Goal: Navigation & Orientation: Find specific page/section

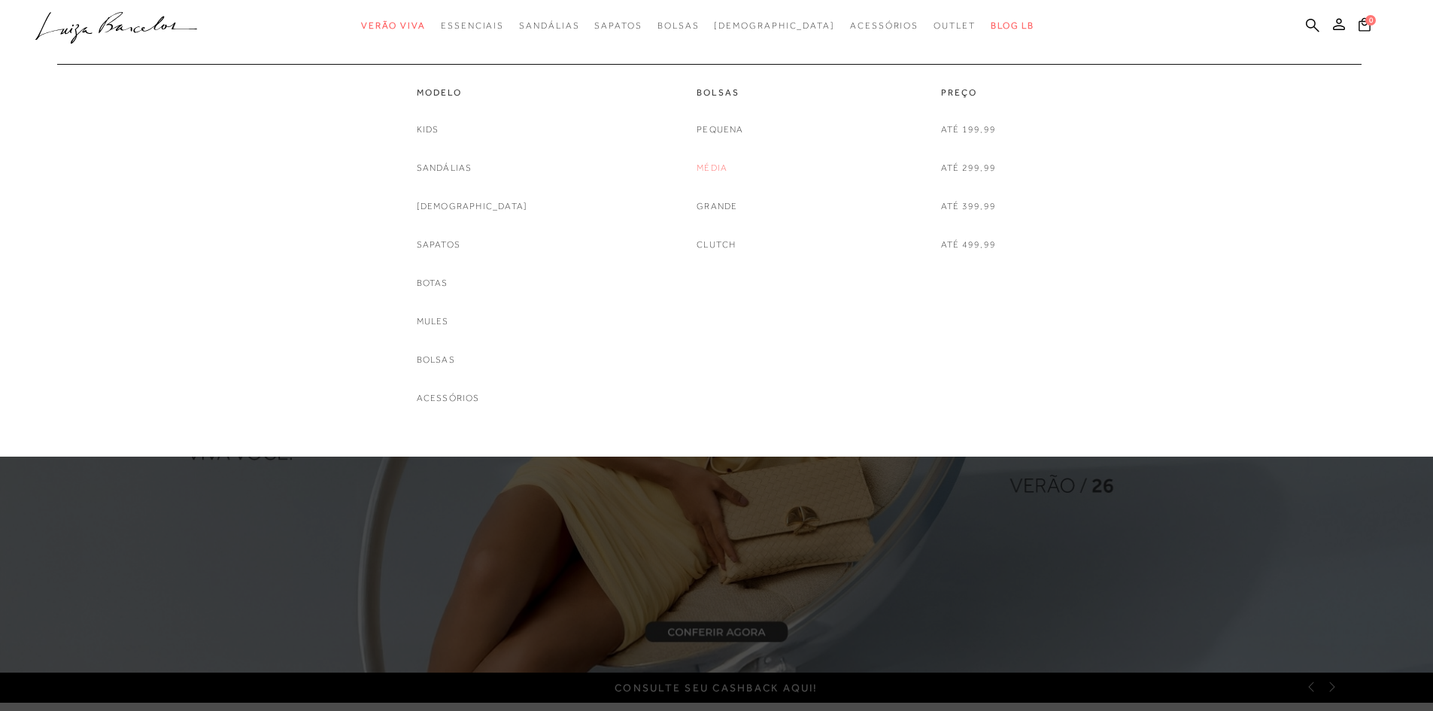
click at [714, 166] on link "Média" at bounding box center [712, 168] width 31 height 16
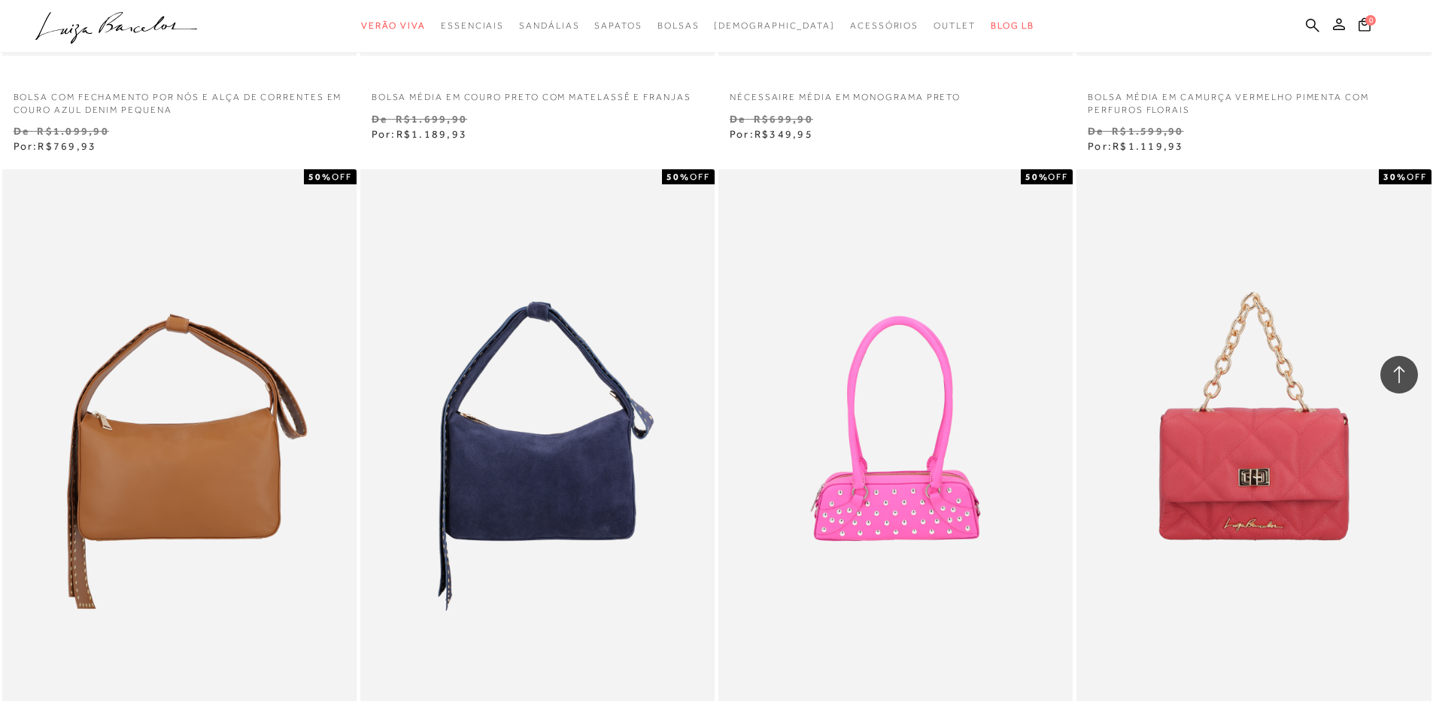
scroll to position [3610, 0]
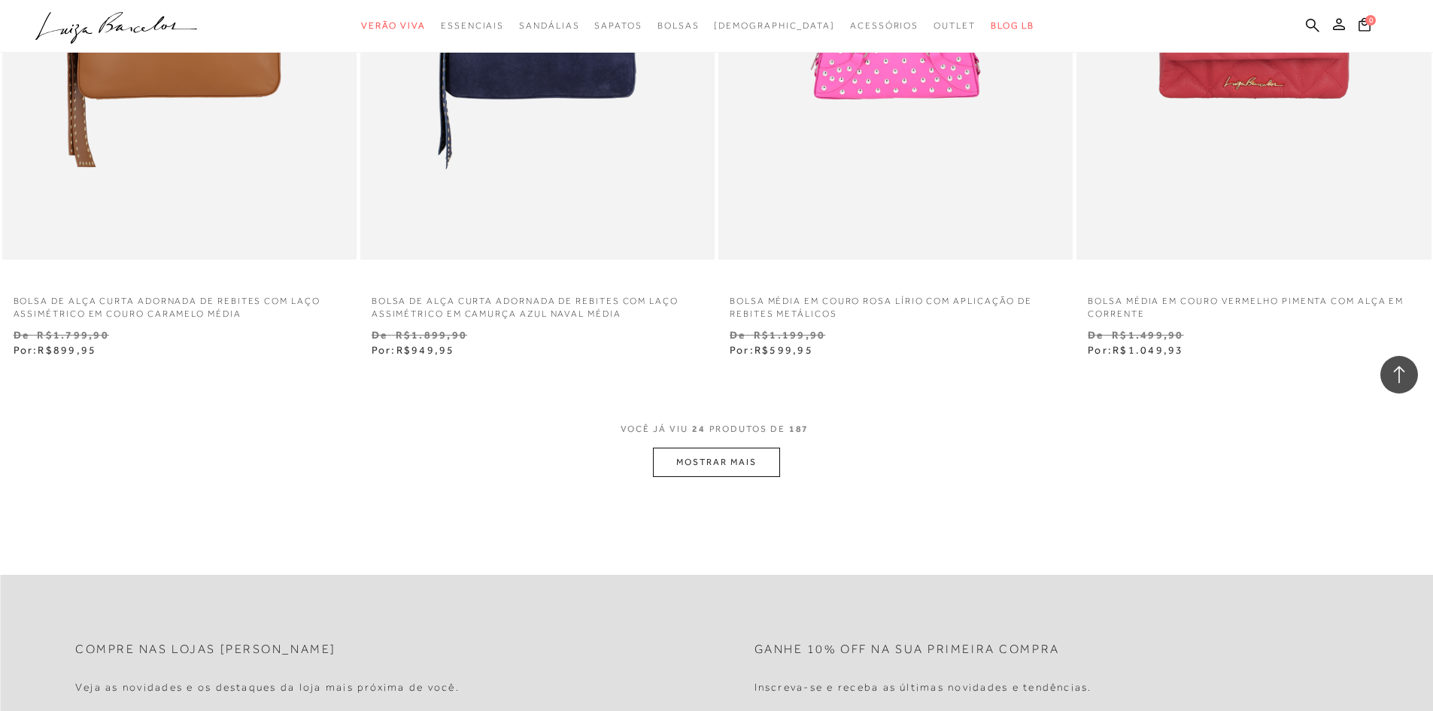
click at [732, 457] on button "MOSTRAR MAIS" at bounding box center [716, 462] width 126 height 29
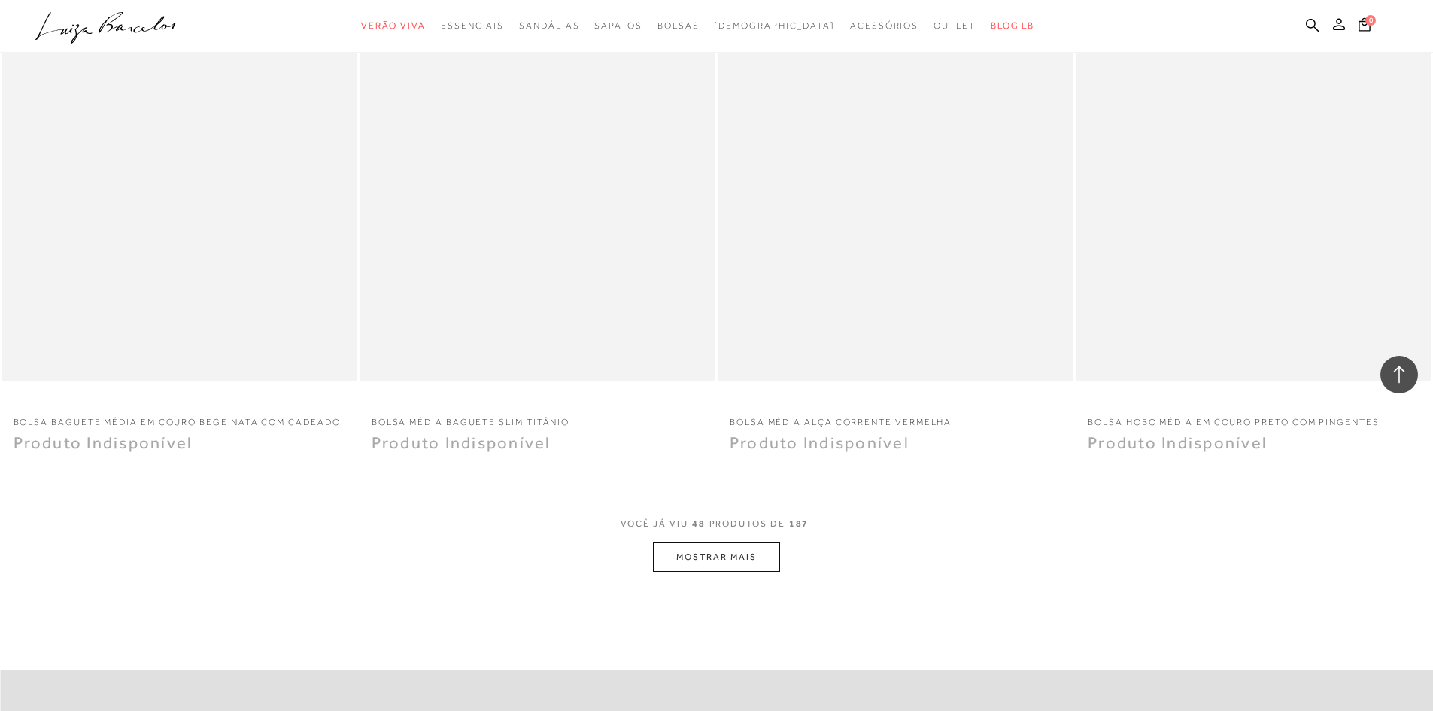
scroll to position [7221, 0]
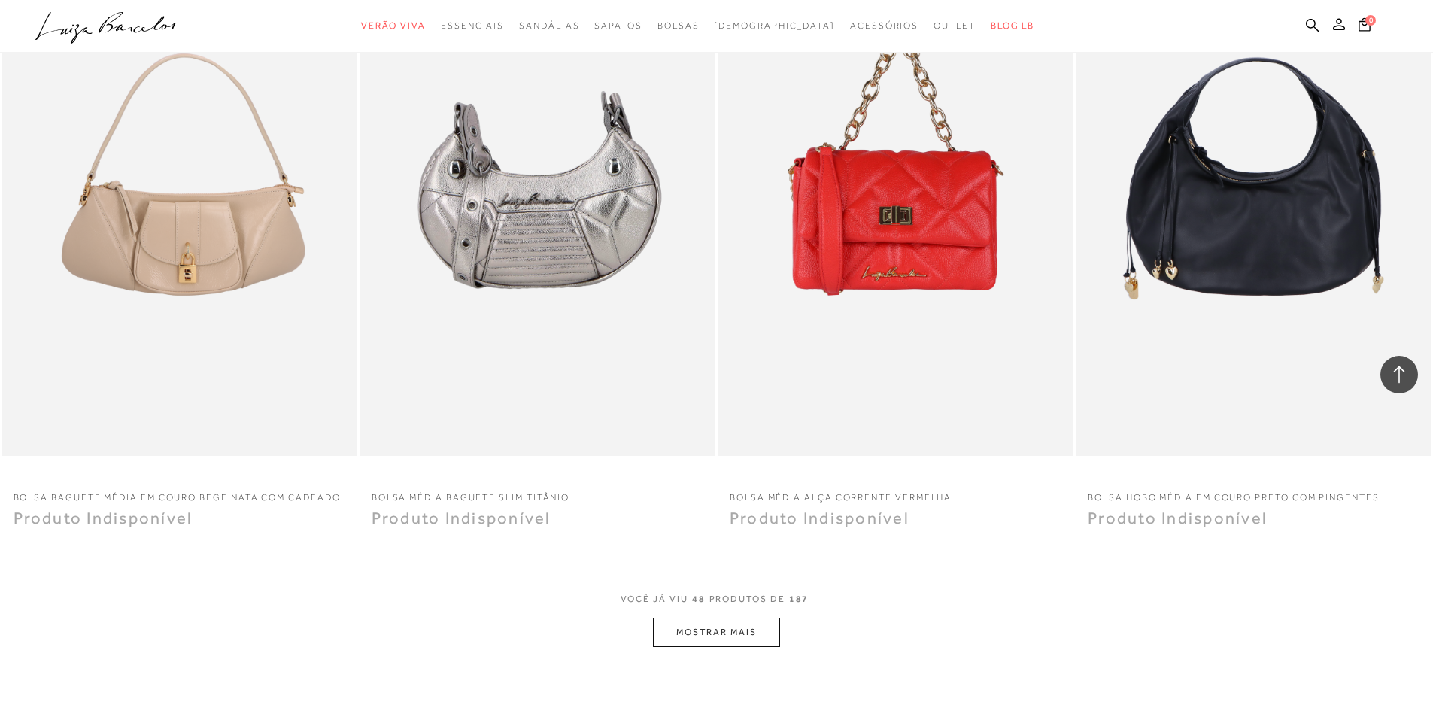
click at [709, 627] on button "MOSTRAR MAIS" at bounding box center [716, 632] width 126 height 29
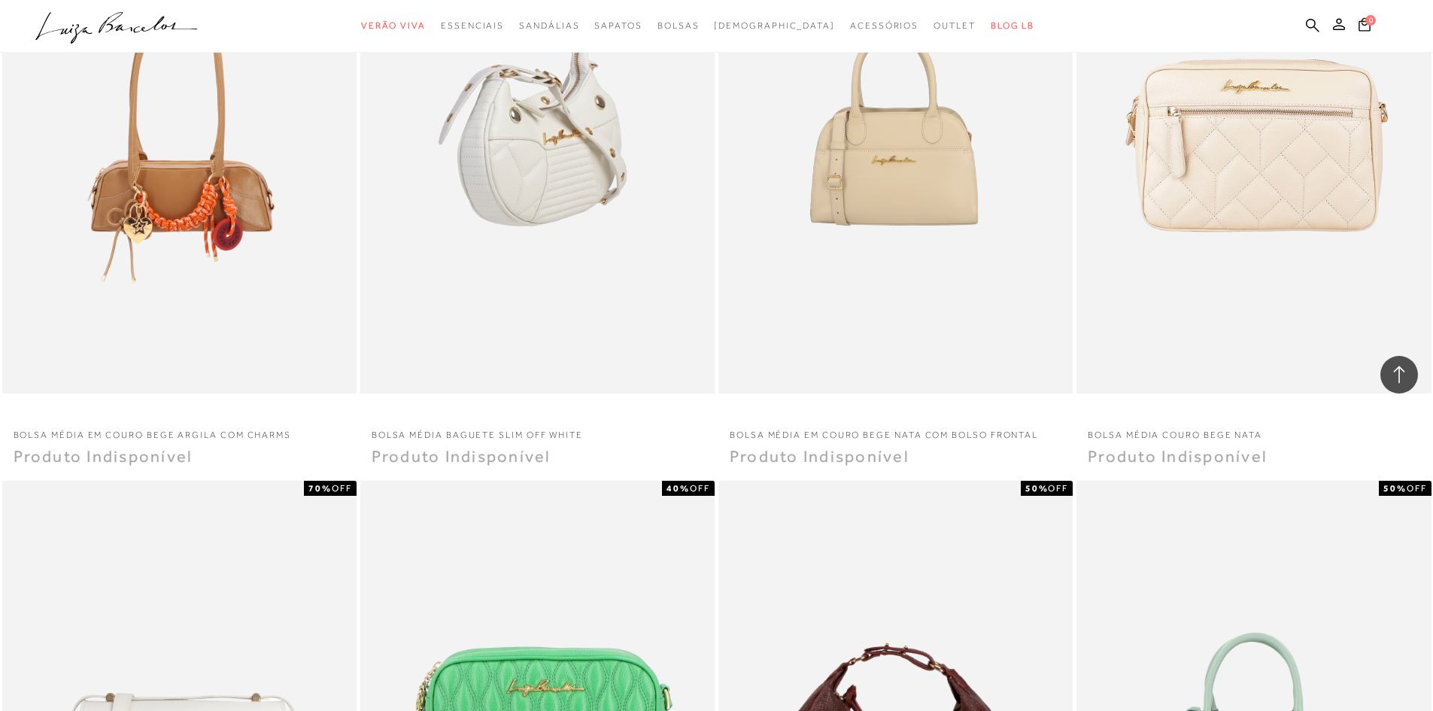
scroll to position [7898, 0]
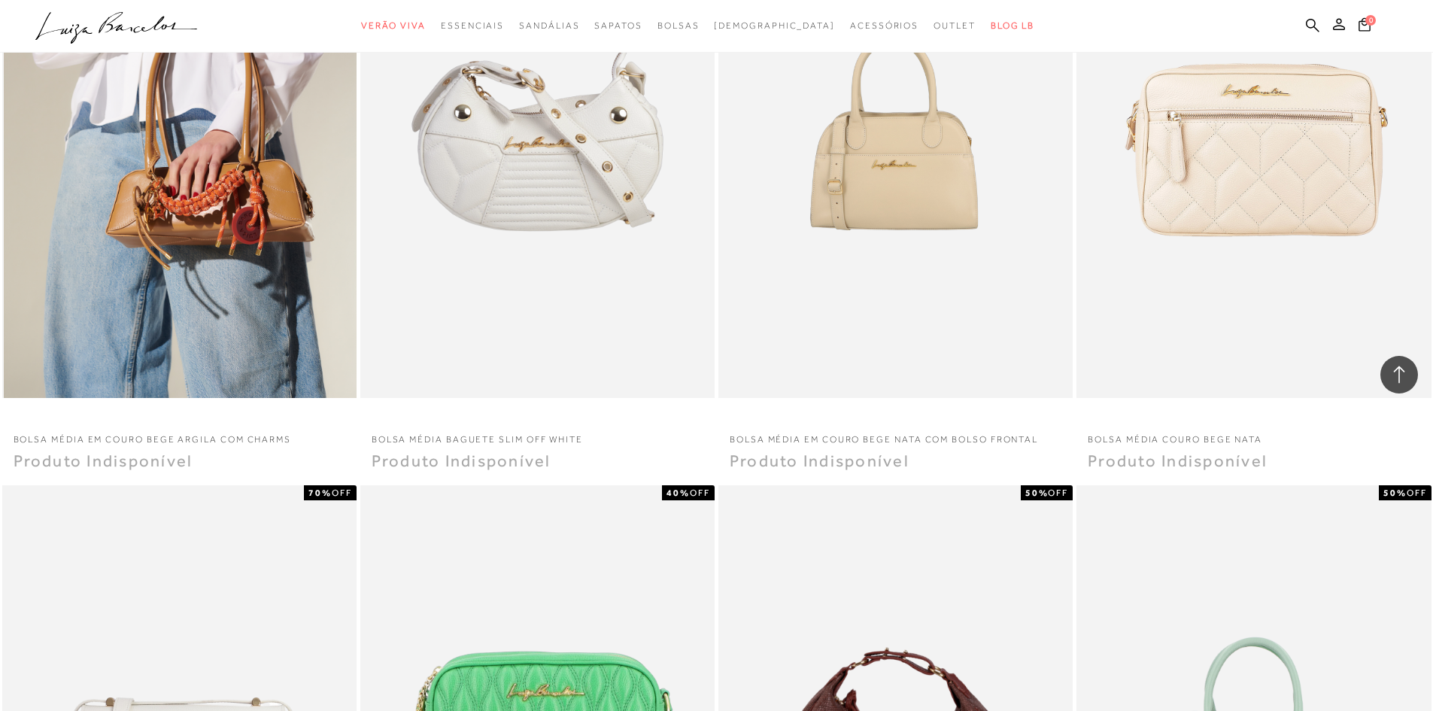
click at [181, 210] on img at bounding box center [180, 132] width 353 height 532
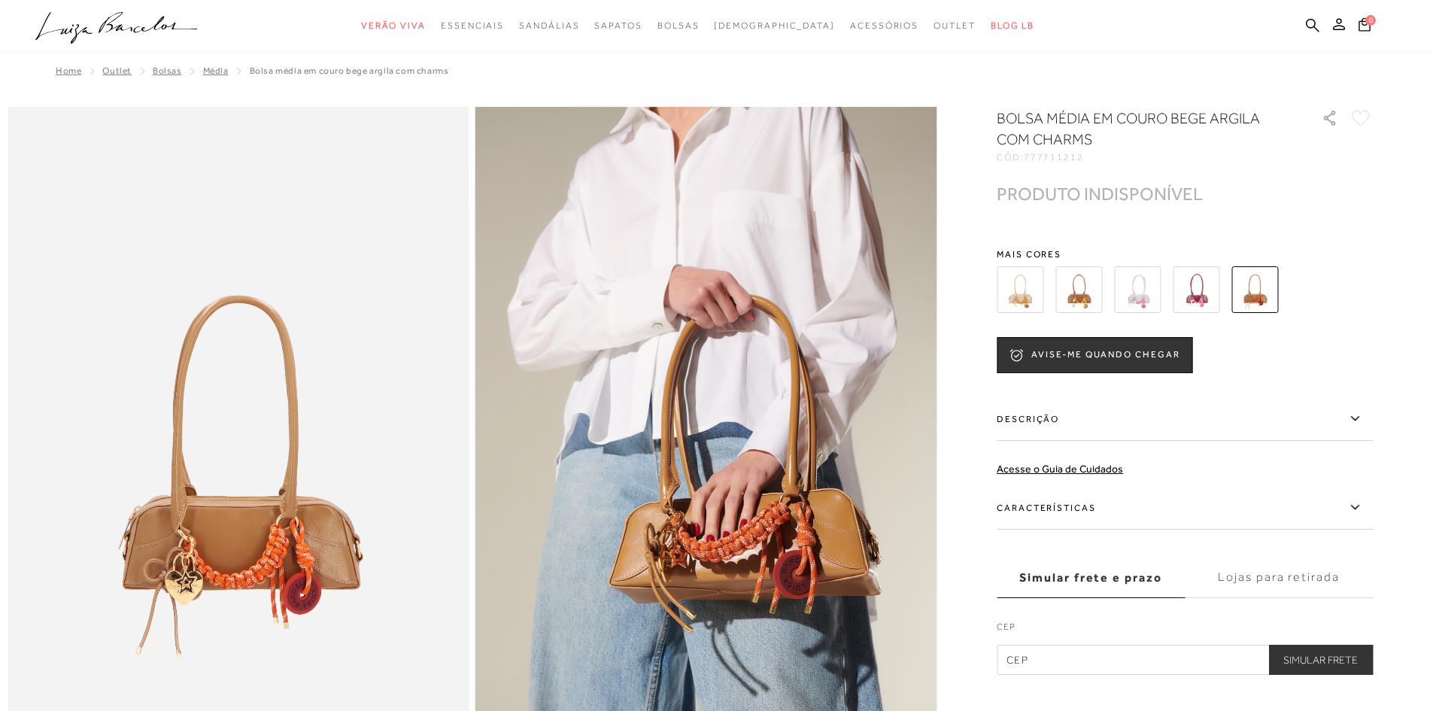
click at [1093, 289] on img at bounding box center [1078, 289] width 47 height 47
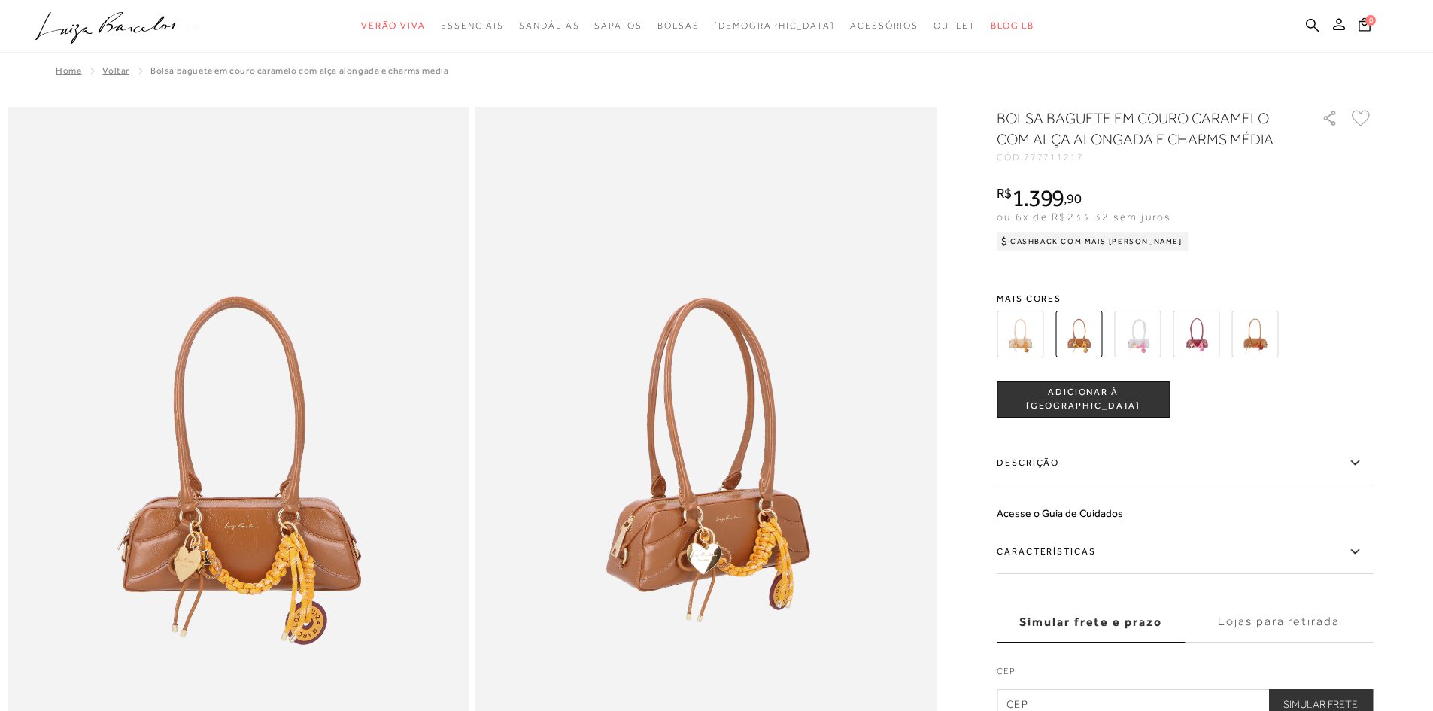
click at [1027, 348] on img at bounding box center [1020, 334] width 47 height 47
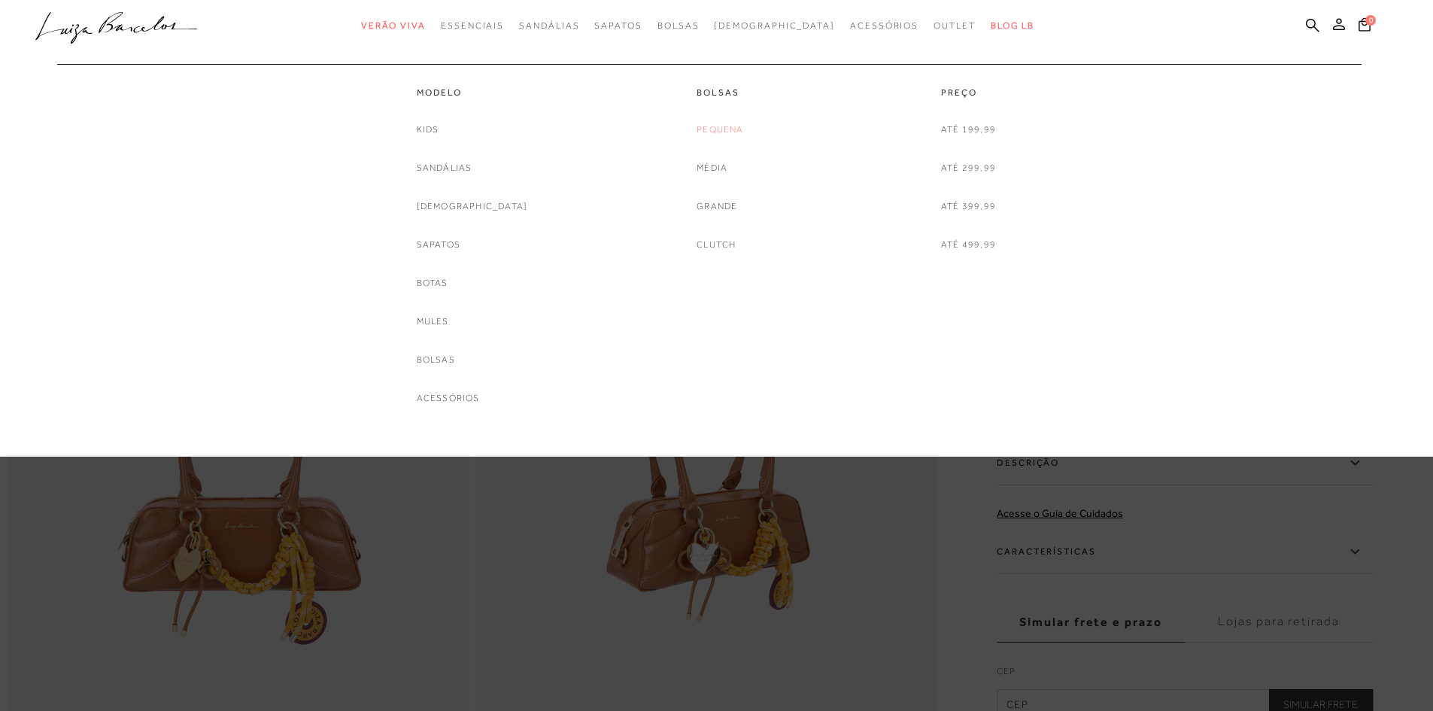
click at [724, 126] on link "Pequena" at bounding box center [720, 130] width 47 height 16
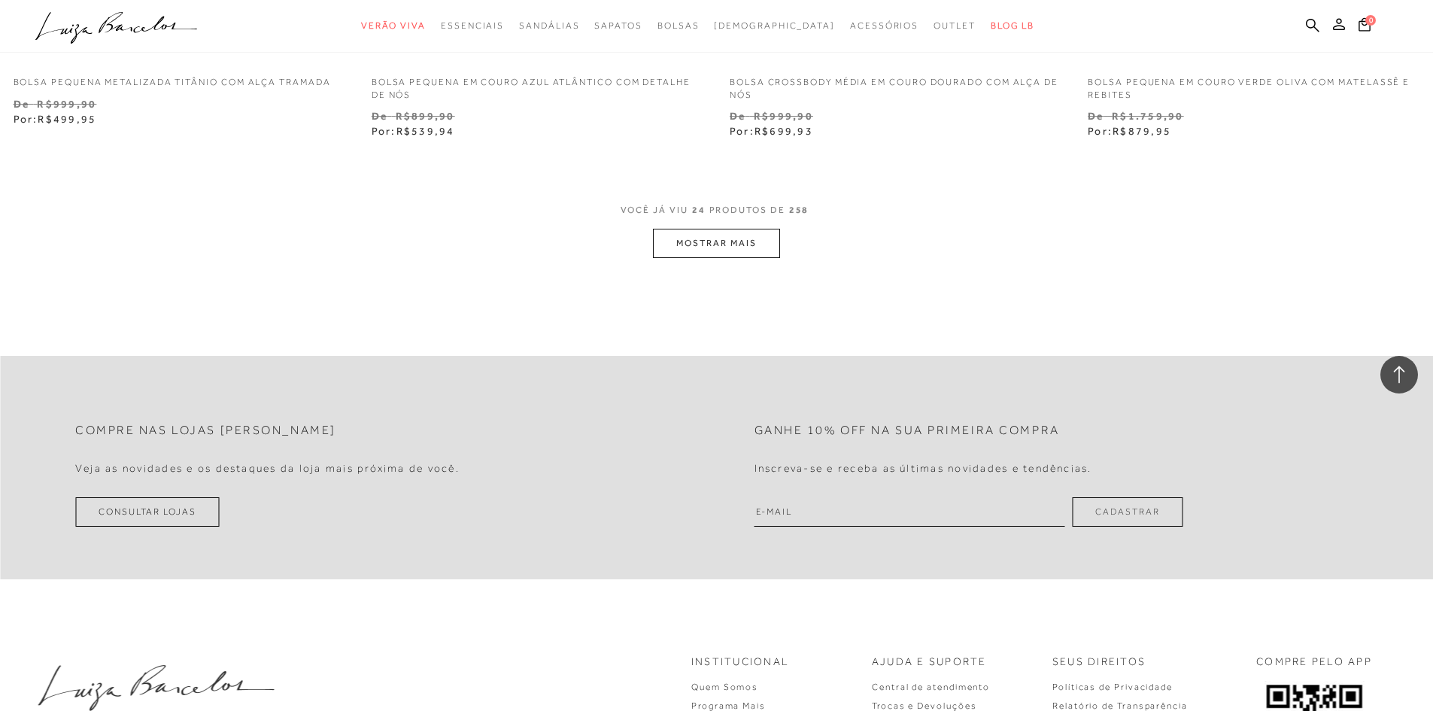
scroll to position [3836, 0]
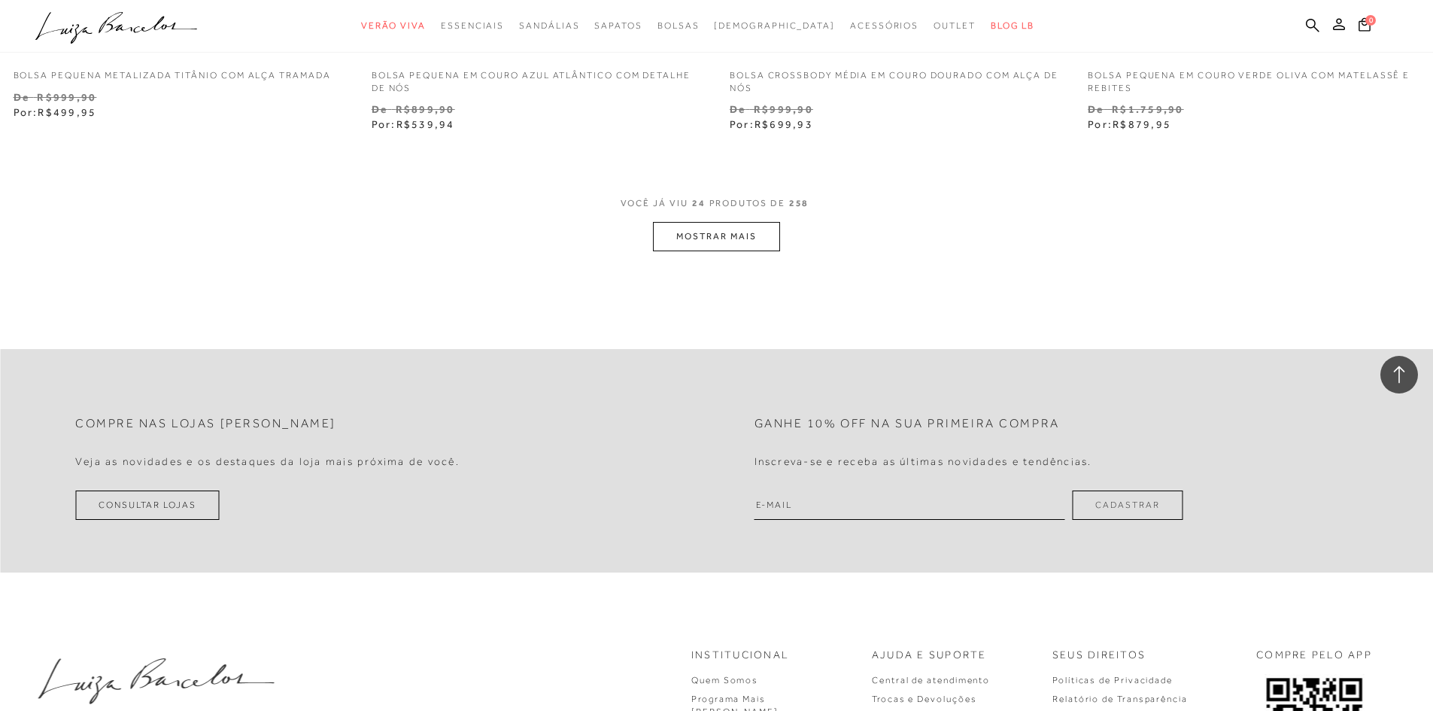
click at [730, 231] on button "MOSTRAR MAIS" at bounding box center [716, 236] width 126 height 29
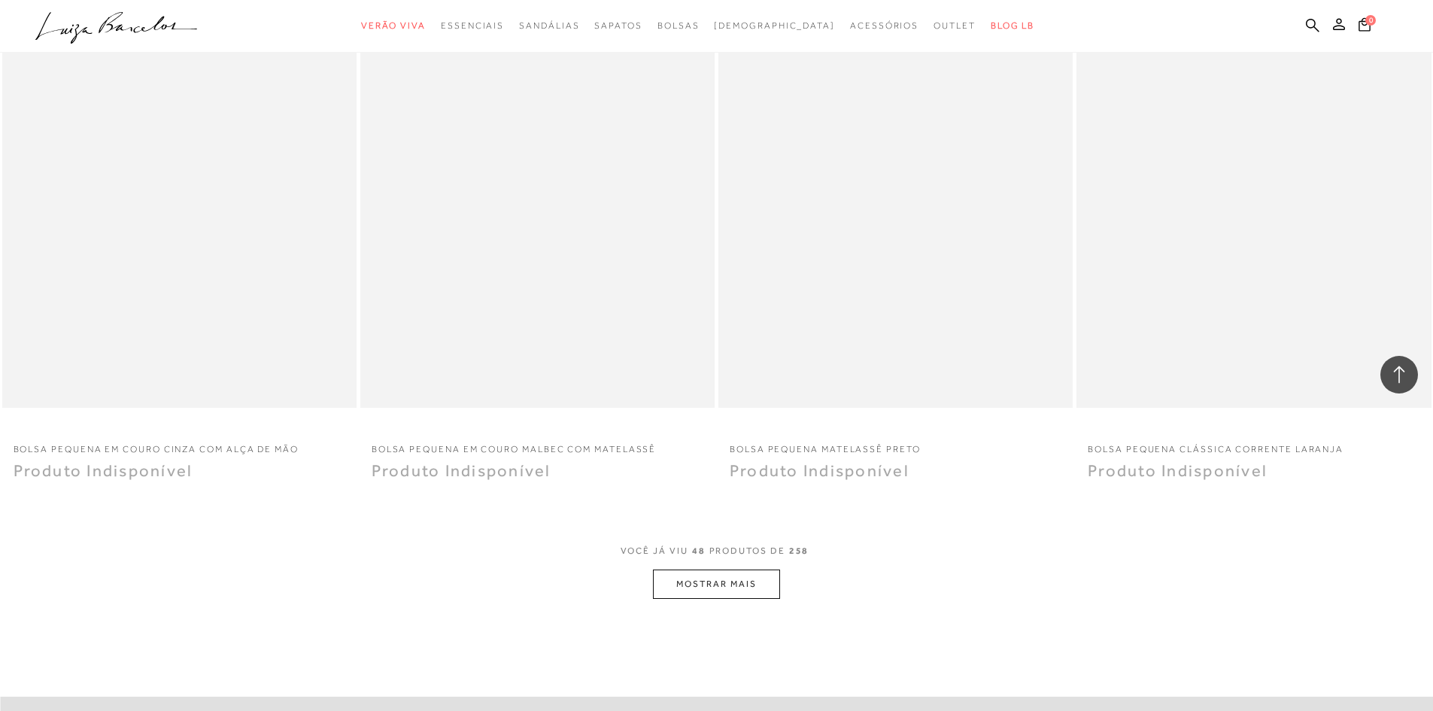
scroll to position [7296, 0]
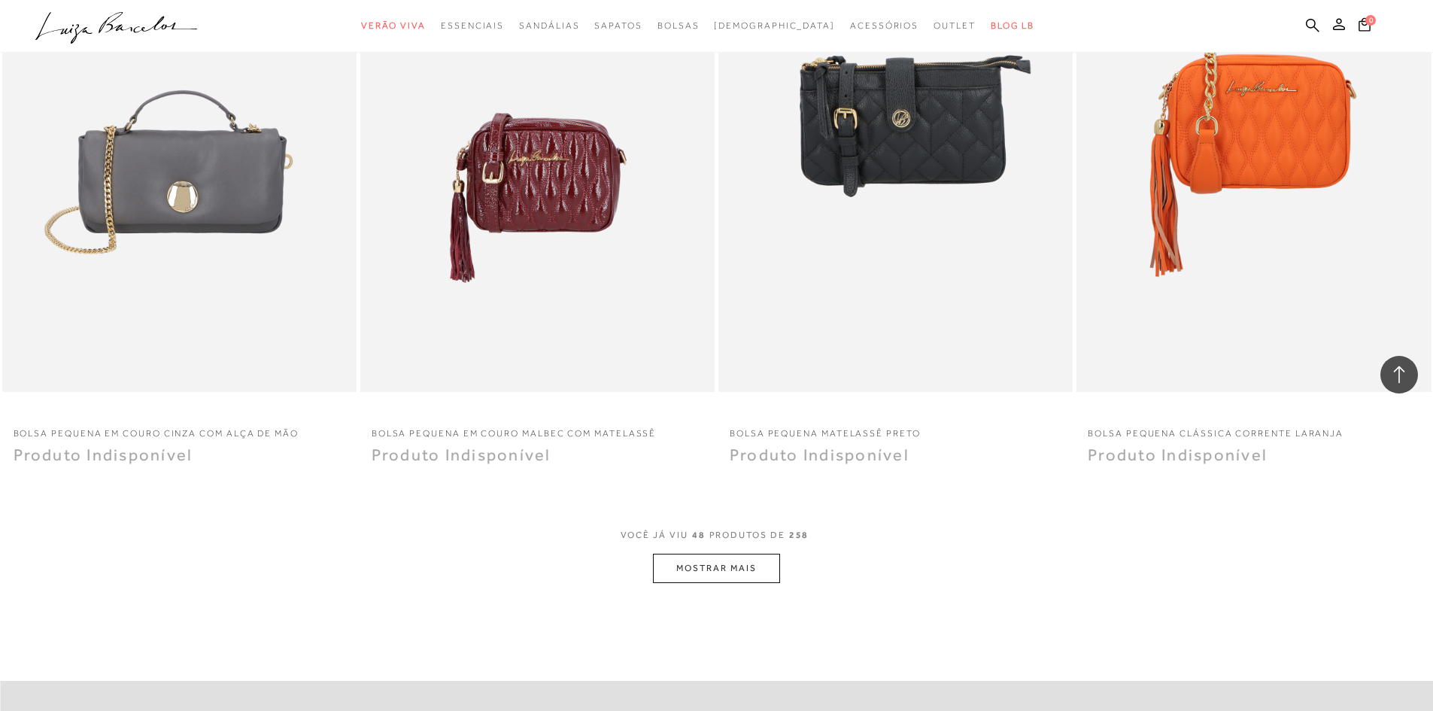
click at [700, 575] on button "MOSTRAR MAIS" at bounding box center [716, 568] width 126 height 29
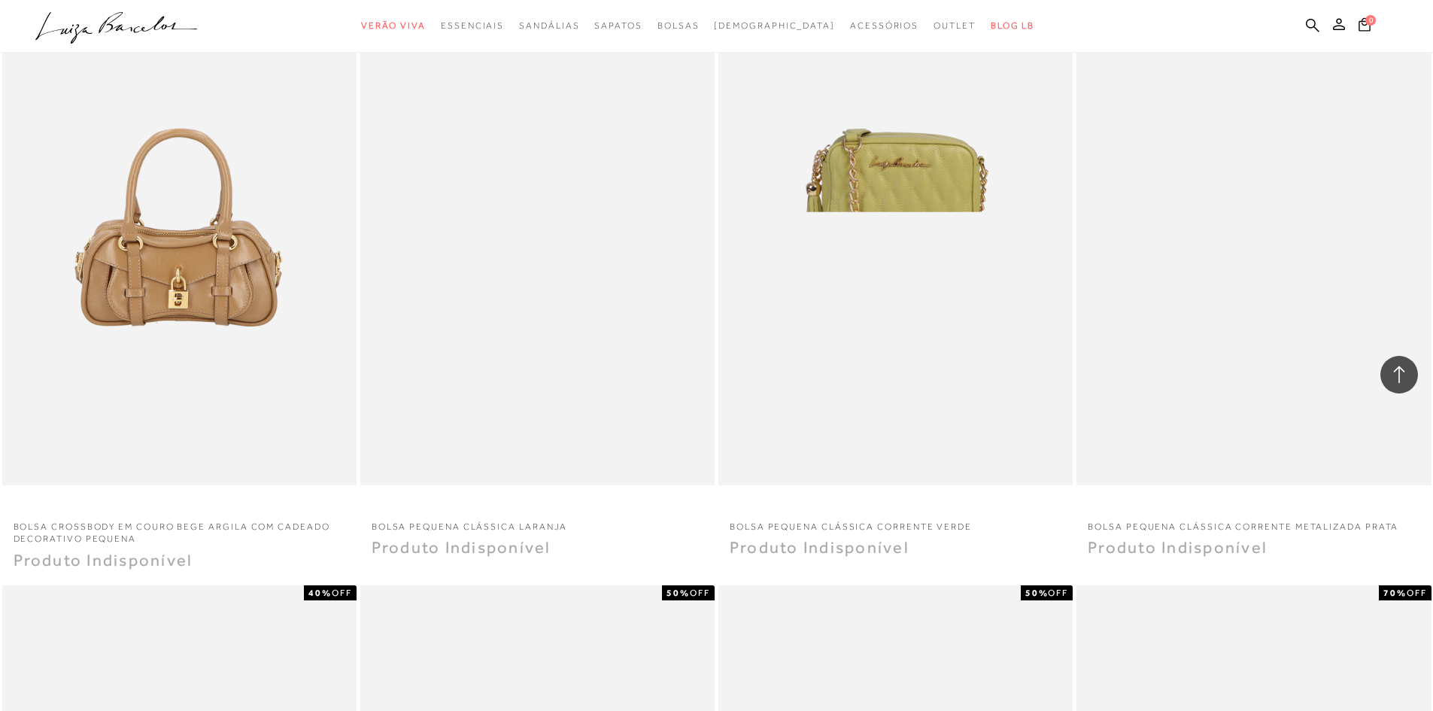
scroll to position [8274, 0]
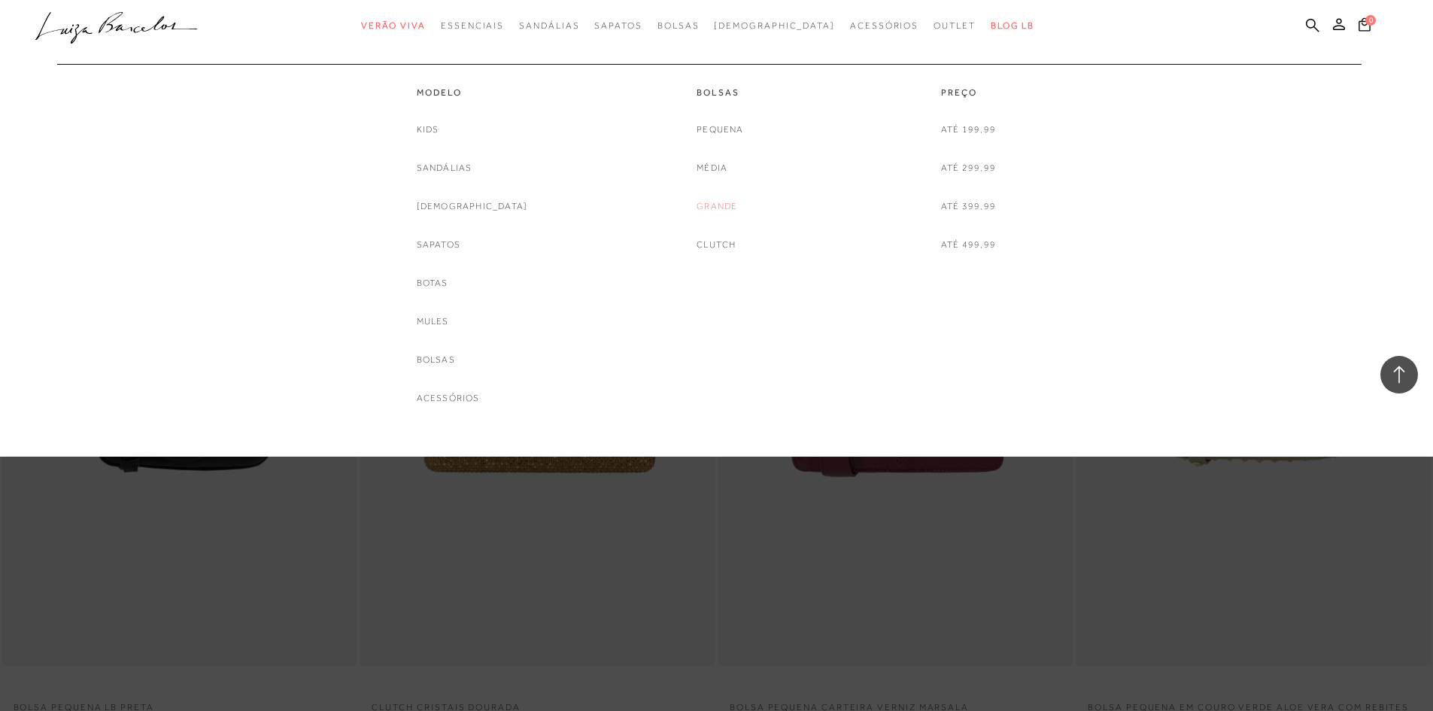
click at [717, 208] on link "Grande" at bounding box center [717, 207] width 41 height 16
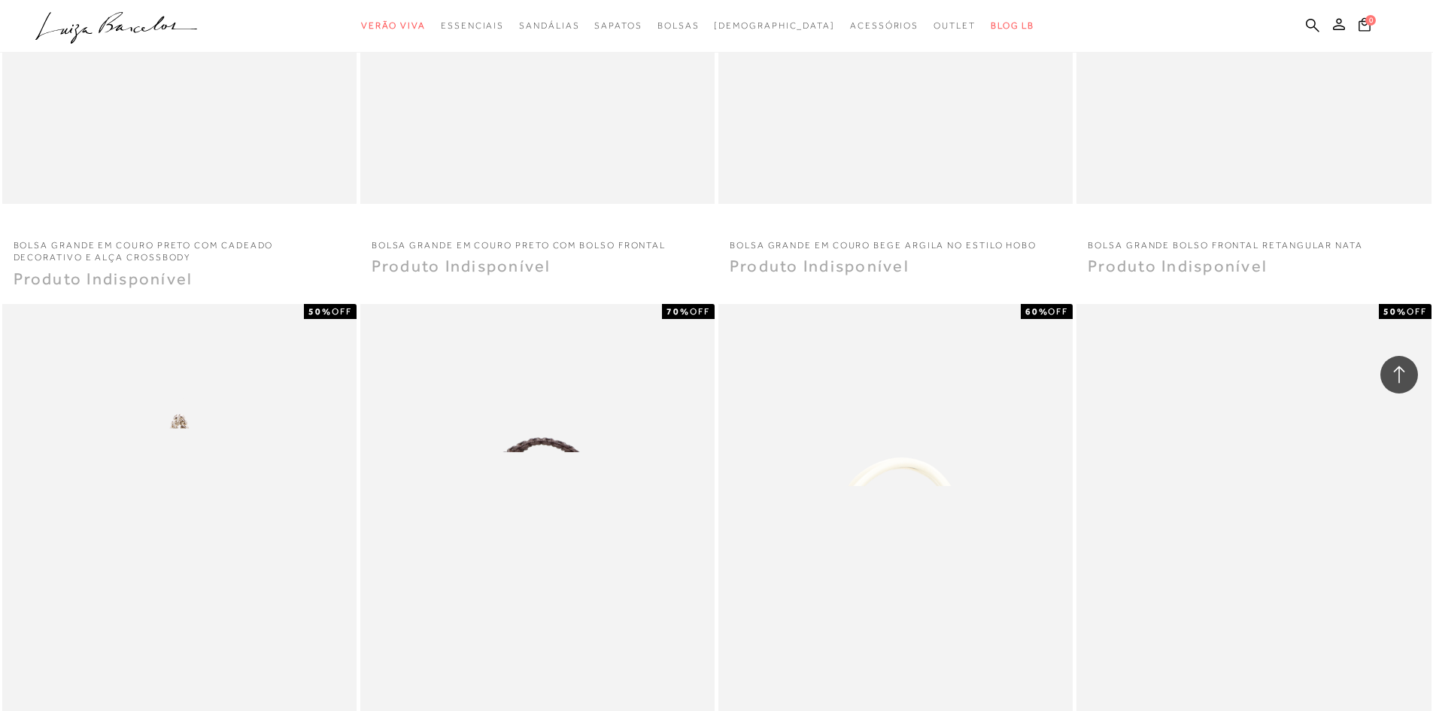
scroll to position [1493, 0]
